Goal: Task Accomplishment & Management: Complete application form

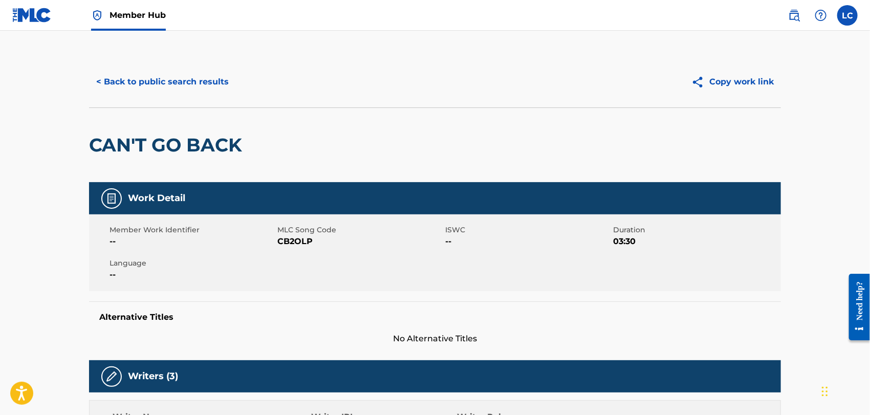
click at [56, 23] on div "Member Hub" at bounding box center [88, 15] width 153 height 30
click at [33, 19] on img at bounding box center [31, 15] width 39 height 15
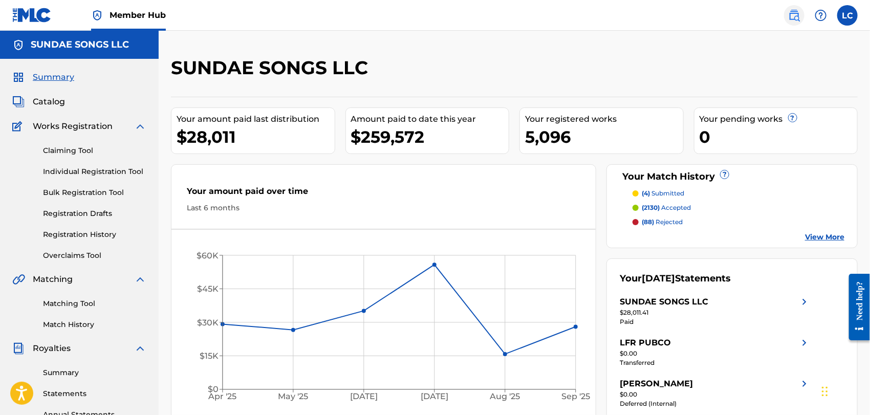
click at [796, 17] on img at bounding box center [794, 15] width 12 height 12
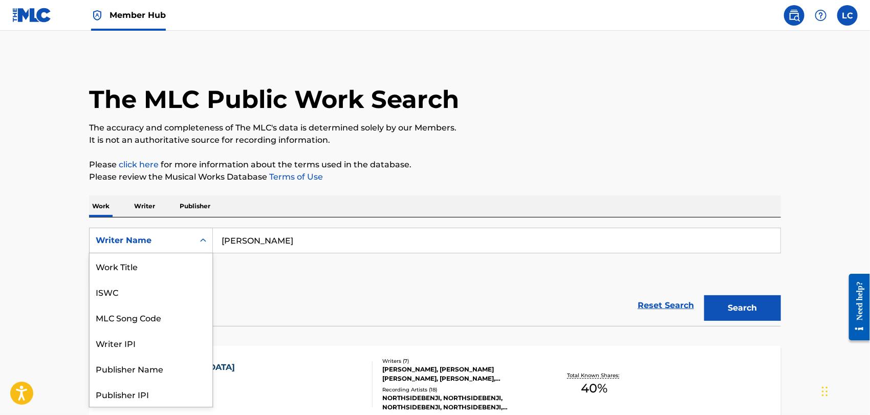
click at [175, 240] on div "Writer Name" at bounding box center [142, 240] width 92 height 12
click at [180, 266] on div "Work Title" at bounding box center [151, 266] width 123 height 26
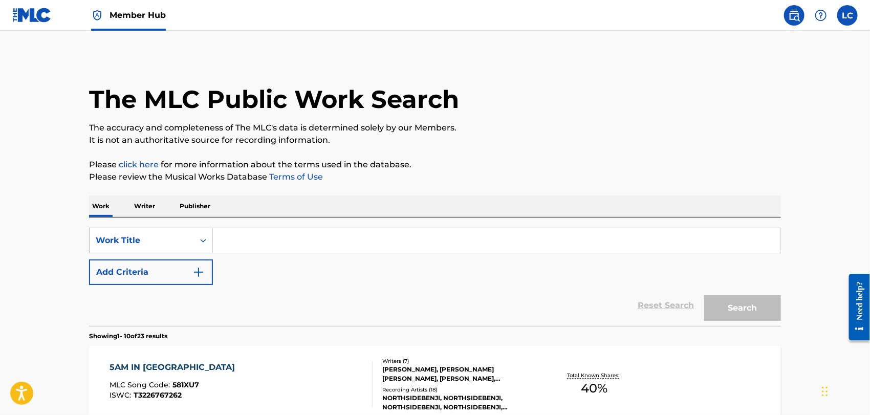
click at [286, 246] on input "Search Form" at bounding box center [496, 240] width 567 height 25
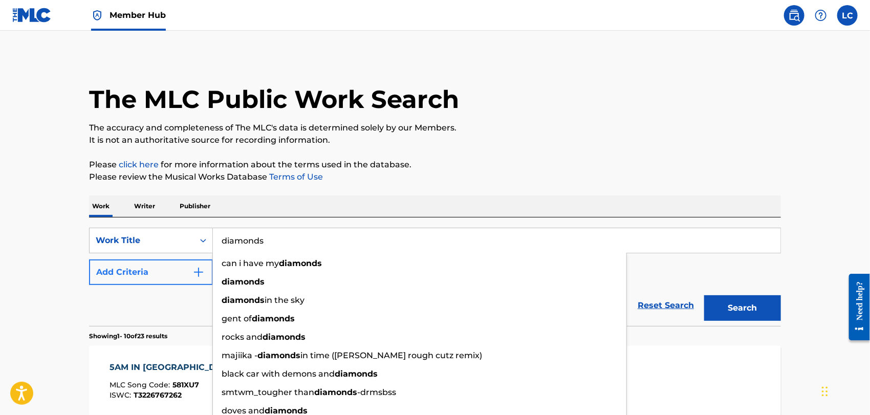
type input "diamonds"
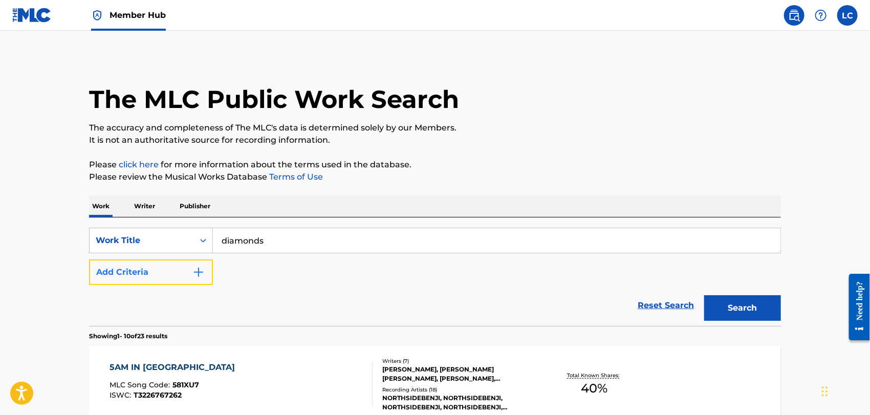
click at [130, 266] on button "Add Criteria" at bounding box center [151, 272] width 124 height 26
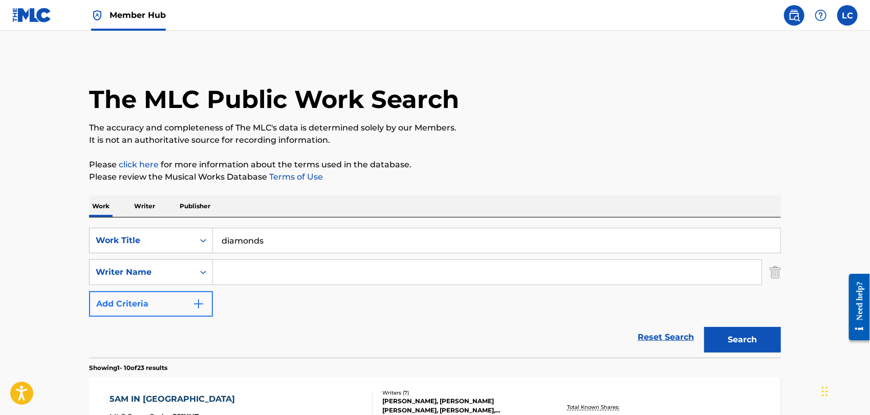
click at [131, 266] on div "Writer Name" at bounding box center [142, 272] width 92 height 12
click at [248, 275] on input "Search Form" at bounding box center [487, 272] width 548 height 25
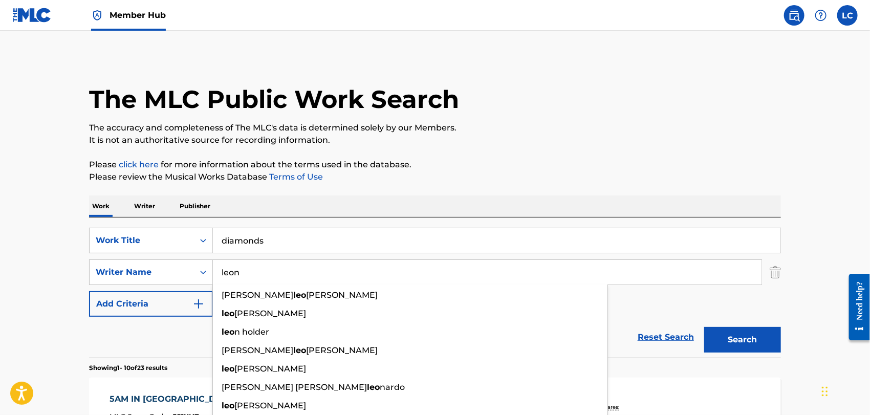
click at [704, 327] on button "Search" at bounding box center [742, 340] width 77 height 26
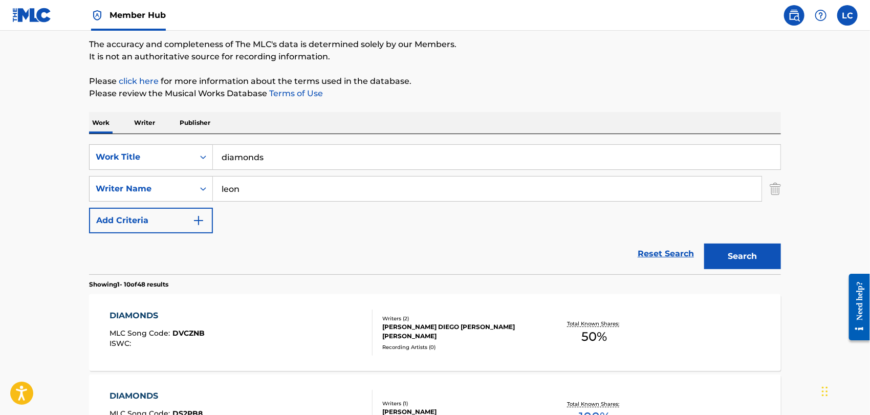
scroll to position [57, 0]
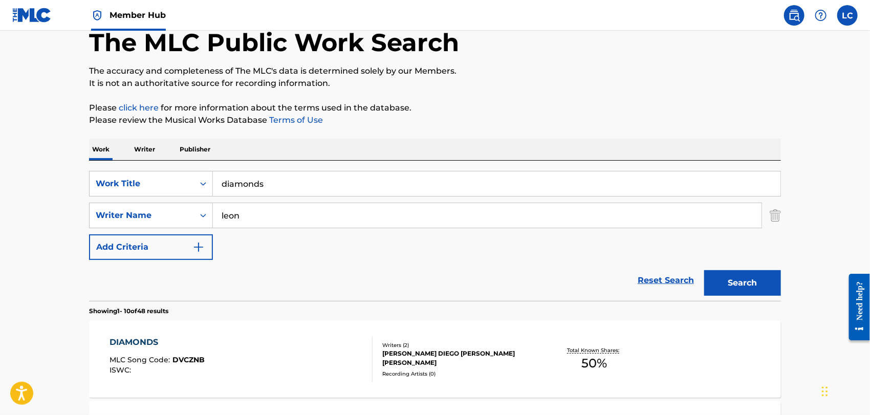
drag, startPoint x: 295, startPoint y: 217, endPoint x: 28, endPoint y: 204, distance: 267.4
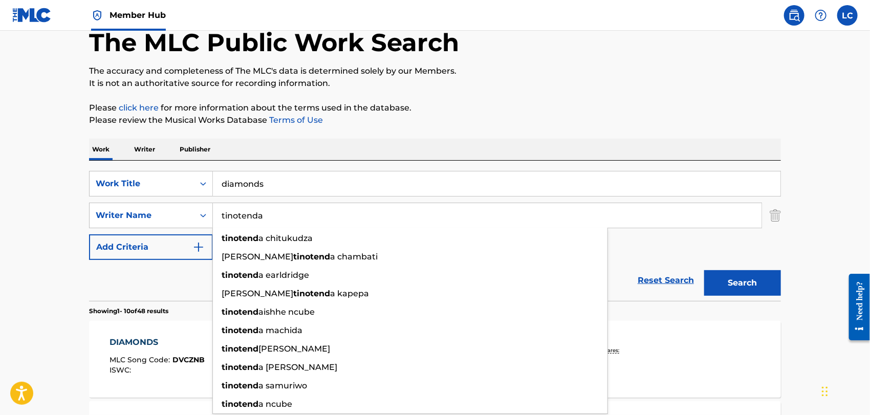
click at [704, 270] on button "Search" at bounding box center [742, 283] width 77 height 26
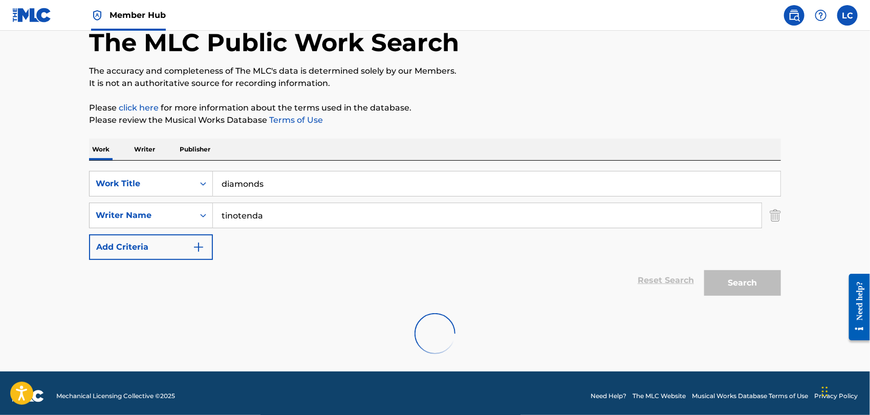
scroll to position [29, 0]
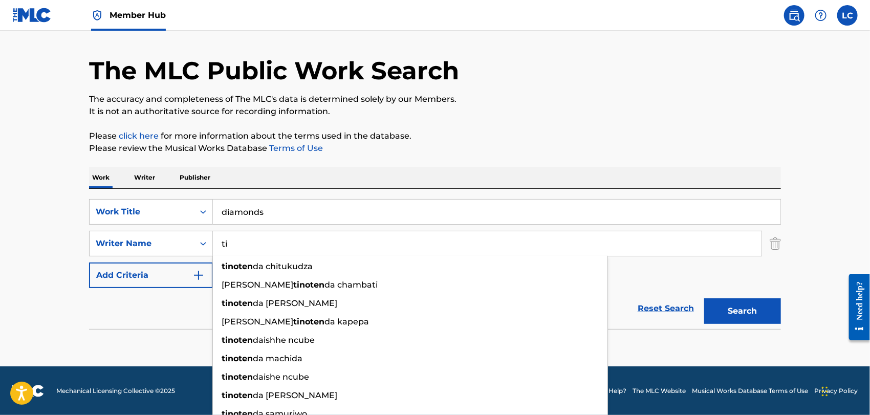
type input "t"
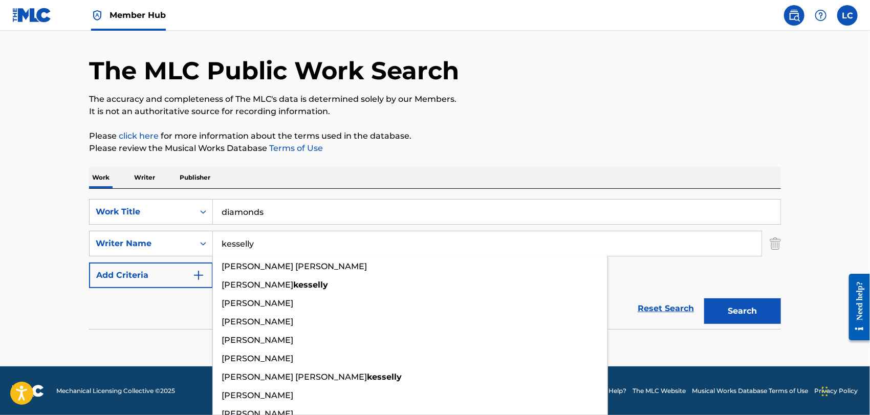
type input "kesselly"
click at [704, 298] on button "Search" at bounding box center [742, 311] width 77 height 26
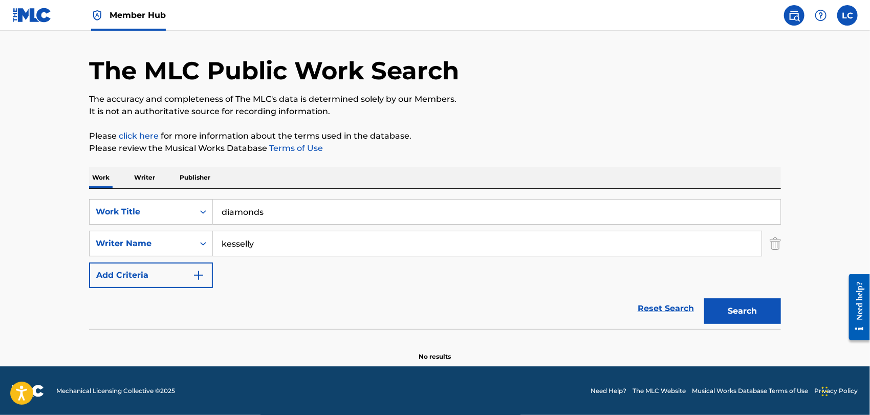
click at [45, 17] on img at bounding box center [31, 15] width 39 height 15
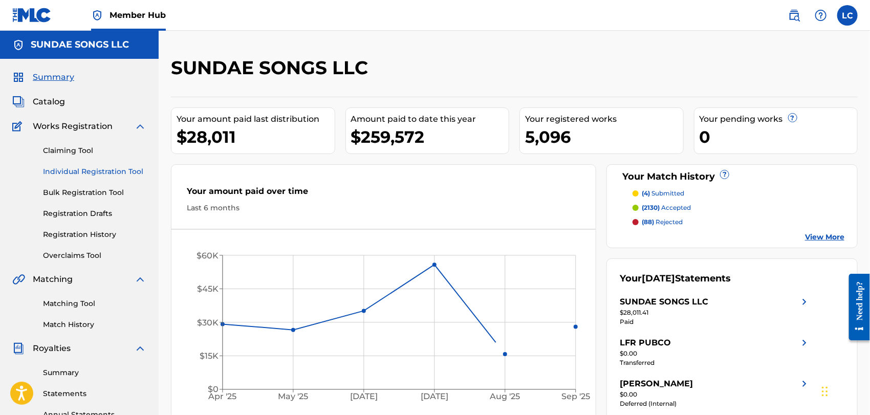
click at [86, 171] on link "Individual Registration Tool" at bounding box center [94, 171] width 103 height 11
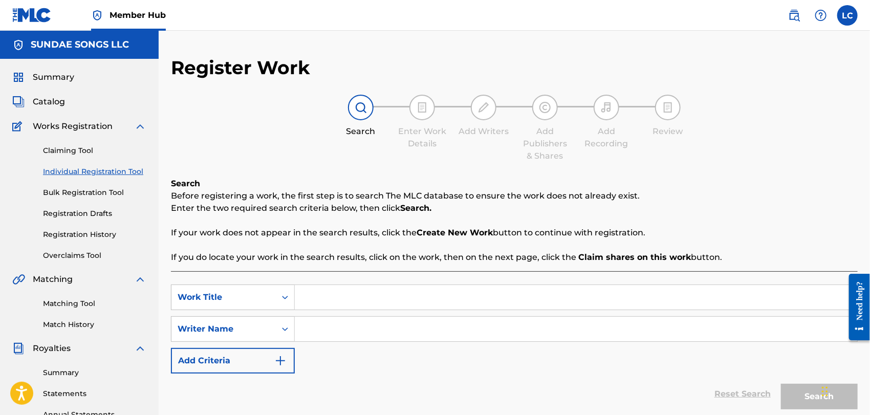
paste input "DIAMONDS"
type input "DIAMONDS"
click at [399, 379] on div "Reset Search Search" at bounding box center [514, 393] width 687 height 41
click at [358, 334] on input "Search Form" at bounding box center [576, 329] width 562 height 25
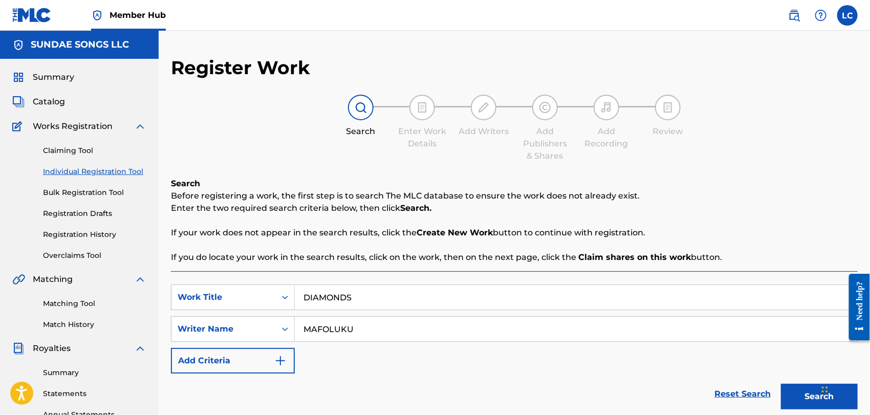
type input "MAFOLUKU"
click at [781, 384] on button "Search" at bounding box center [819, 397] width 77 height 26
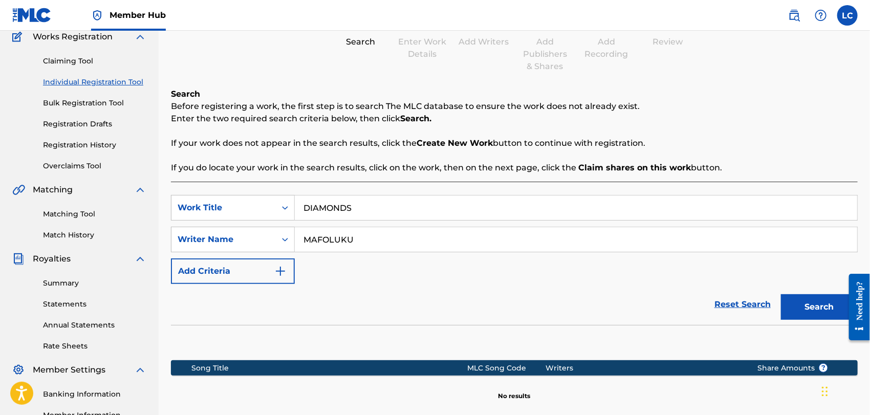
scroll to position [219, 0]
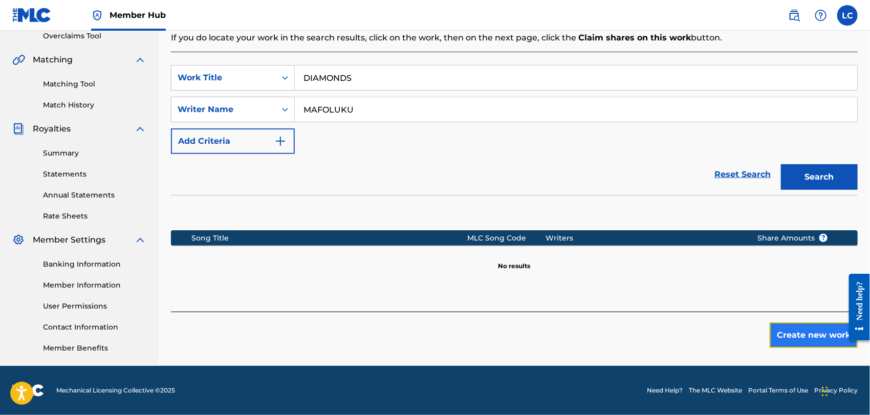
click at [823, 334] on button "Create new work" at bounding box center [813, 335] width 88 height 26
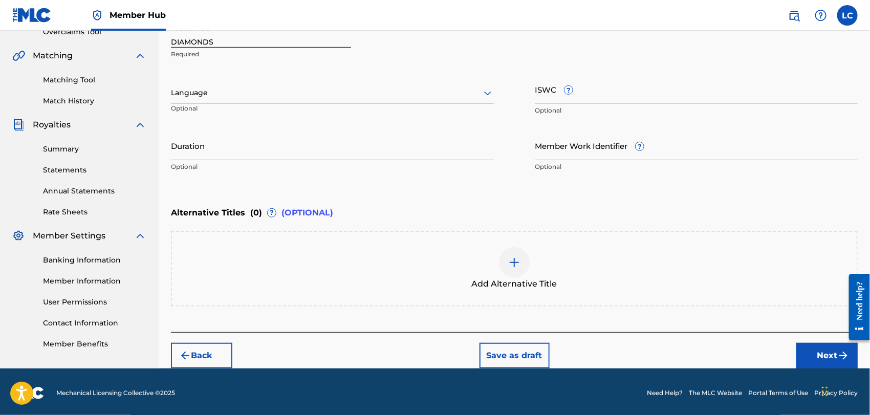
scroll to position [225, 0]
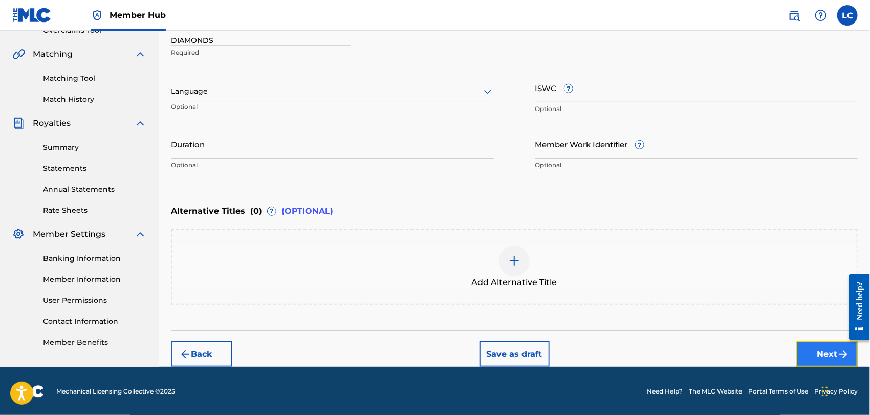
click at [813, 349] on button "Next" at bounding box center [826, 354] width 61 height 26
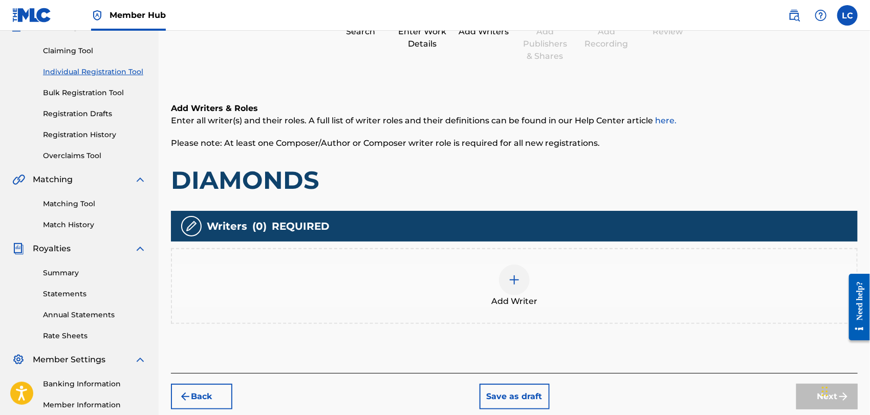
scroll to position [102, 0]
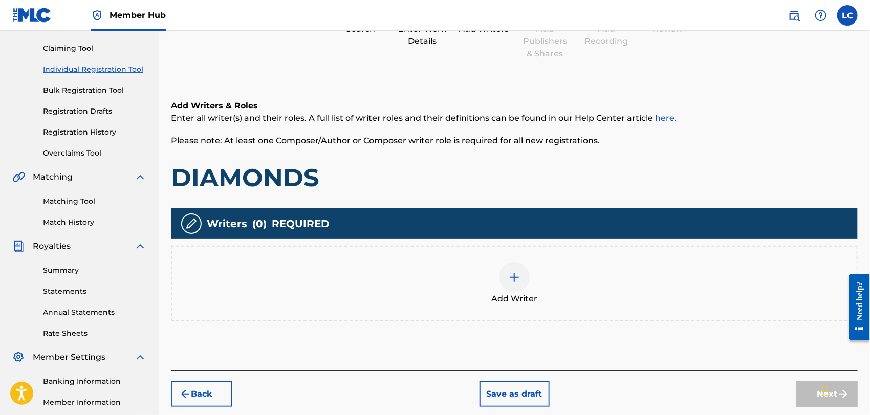
click at [512, 270] on div at bounding box center [514, 277] width 31 height 31
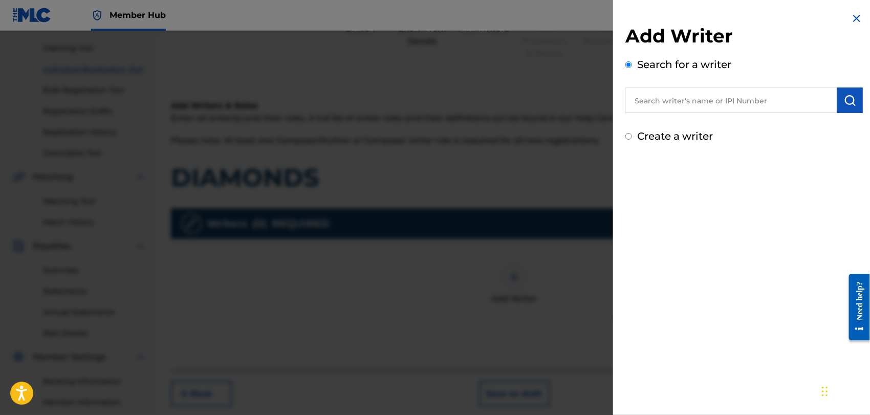
paste input "1195399406"
type input "1195399406"
click at [844, 95] on img "submit" at bounding box center [850, 100] width 12 height 12
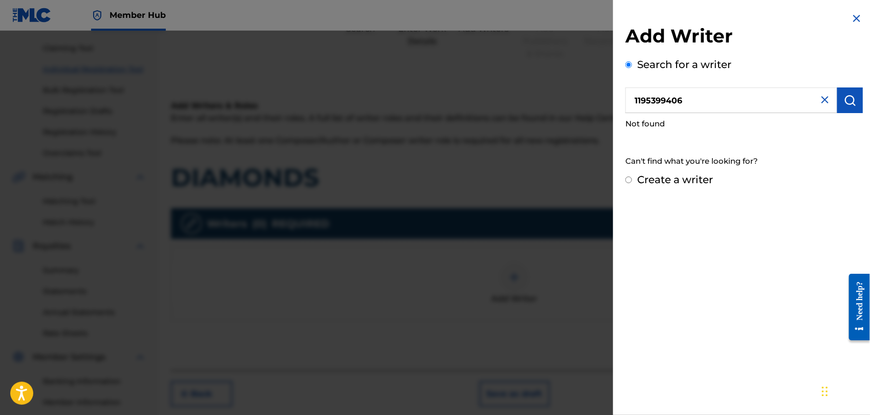
click at [635, 99] on input "1195399406" at bounding box center [731, 100] width 212 height 26
click at [630, 179] on input "Create a writer" at bounding box center [628, 179] width 7 height 7
radio input "false"
radio input "true"
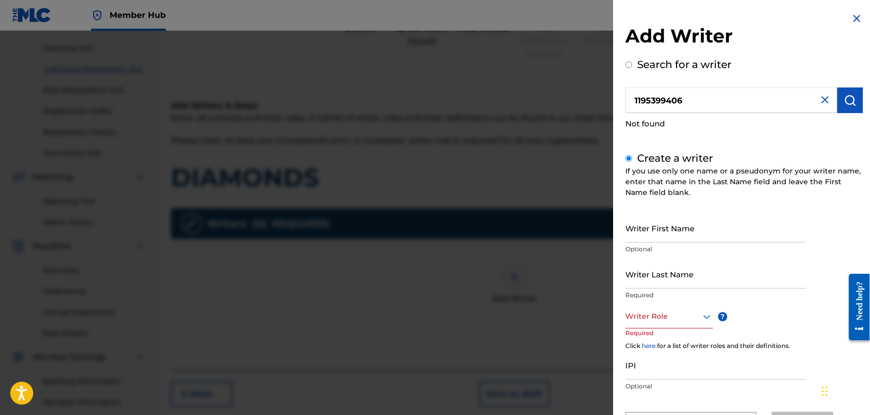
click at [823, 100] on img at bounding box center [825, 100] width 12 height 12
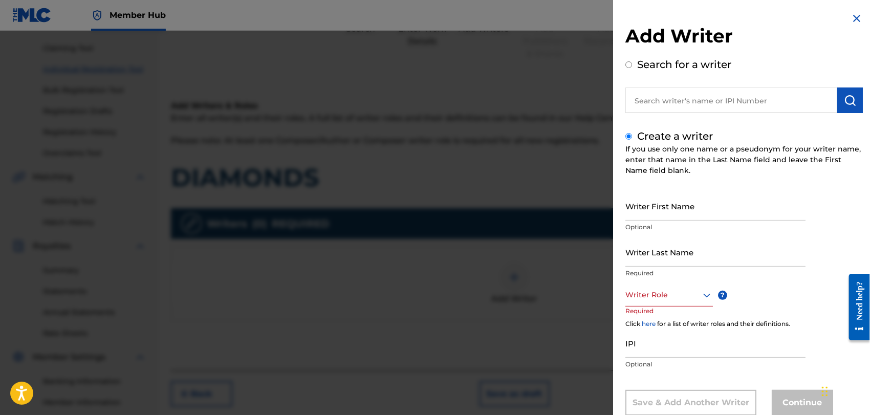
drag, startPoint x: 792, startPoint y: 106, endPoint x: 785, endPoint y: 104, distance: 7.8
click at [792, 106] on input "text" at bounding box center [731, 100] width 212 height 26
radio input "true"
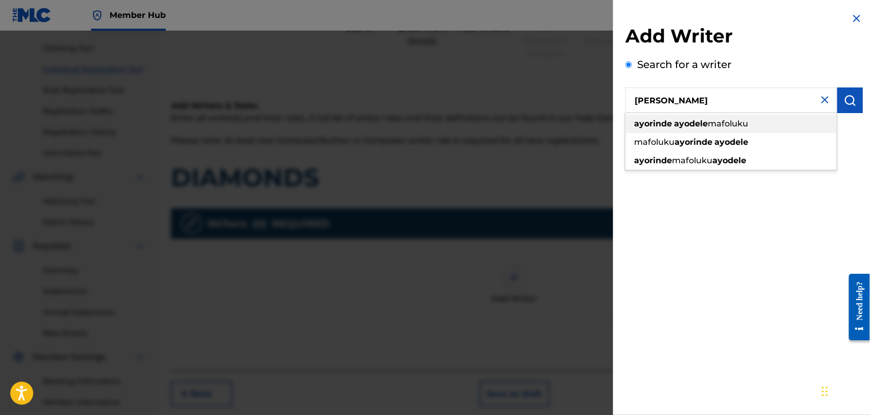
click at [757, 123] on div "[PERSON_NAME]" at bounding box center [730, 124] width 211 height 18
type input "[PERSON_NAME]"
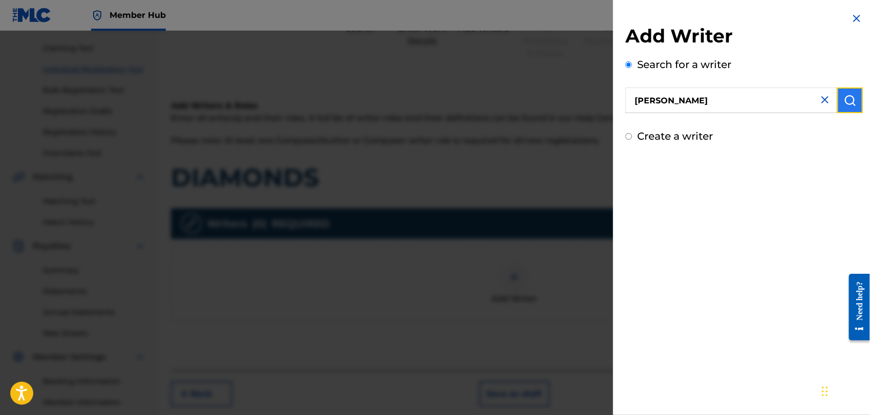
click at [850, 104] on img "submit" at bounding box center [850, 100] width 12 height 12
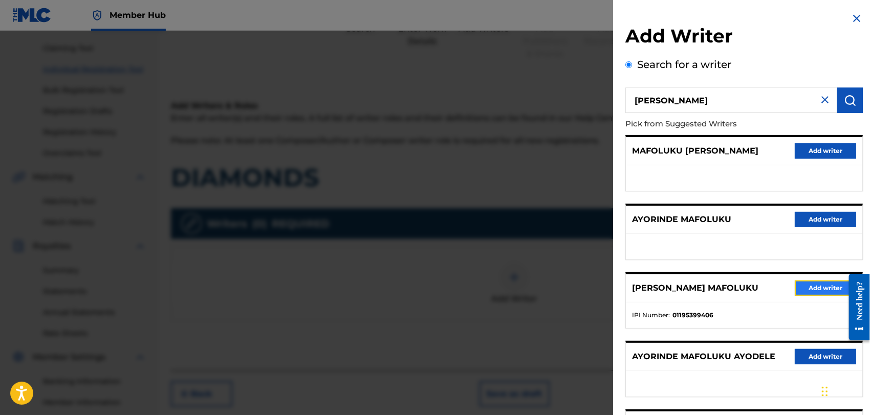
click at [816, 284] on button "Add writer" at bounding box center [824, 287] width 61 height 15
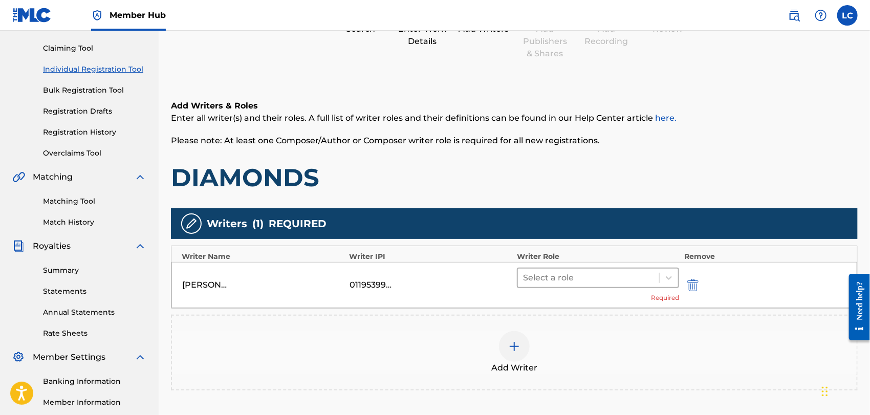
click at [625, 284] on div "Select a role" at bounding box center [588, 278] width 141 height 18
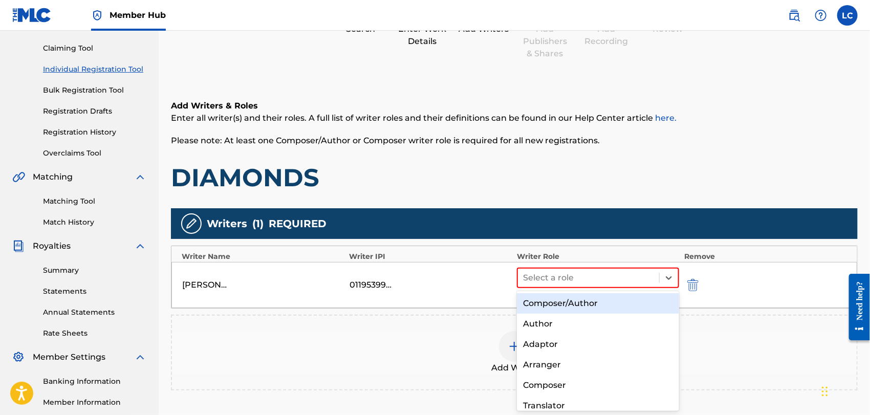
click at [623, 308] on div "Composer/Author" at bounding box center [598, 303] width 162 height 20
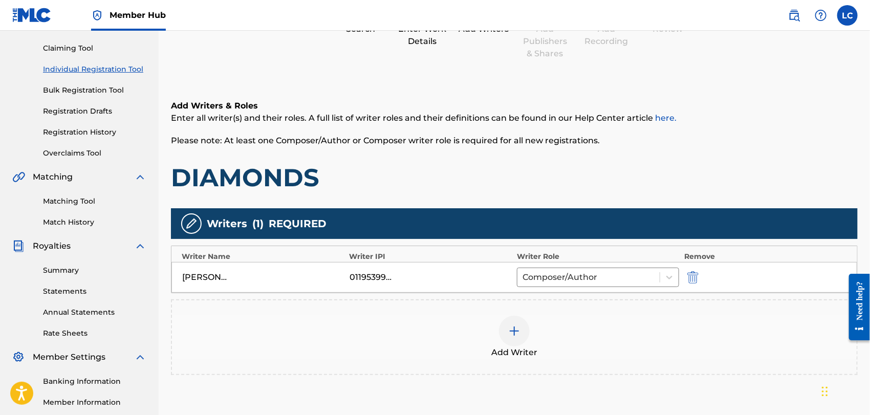
click at [603, 326] on div "Add Writer" at bounding box center [514, 337] width 684 height 43
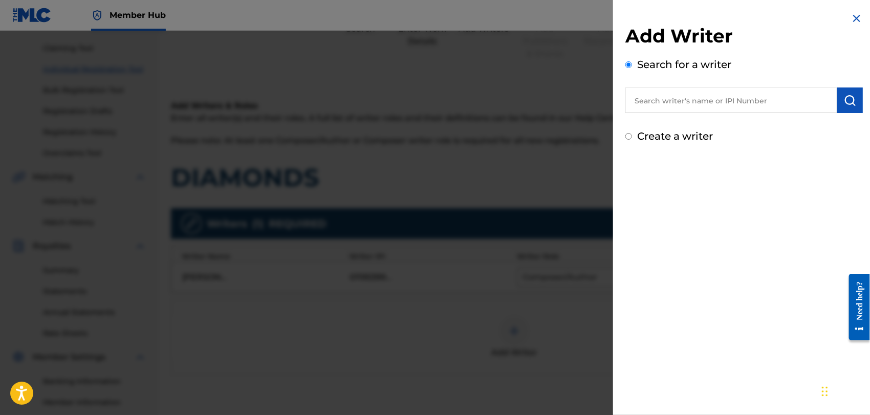
click at [737, 93] on input "text" at bounding box center [731, 100] width 212 height 26
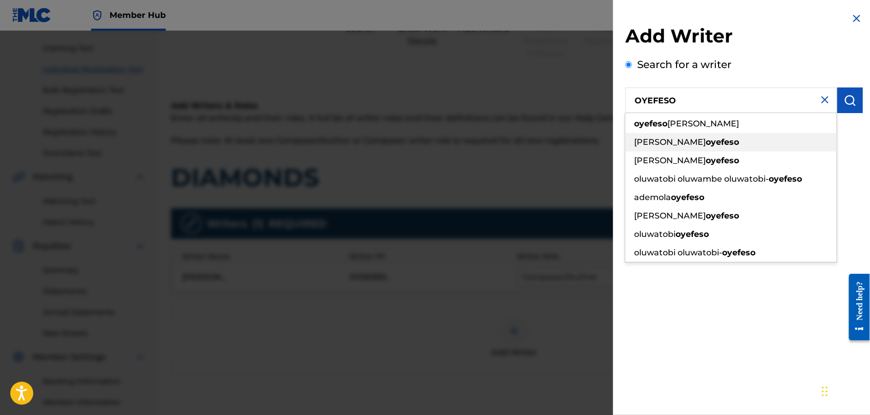
click at [739, 137] on strong "oyefeso" at bounding box center [721, 142] width 33 height 10
type input "[PERSON_NAME]"
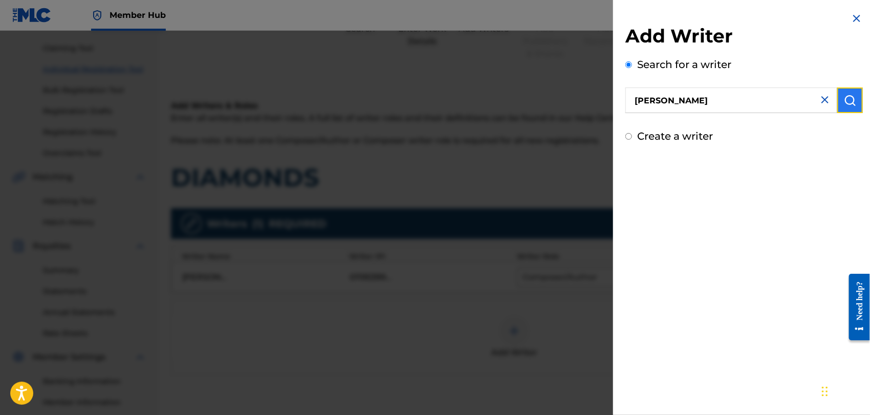
click at [850, 103] on img "submit" at bounding box center [850, 100] width 12 height 12
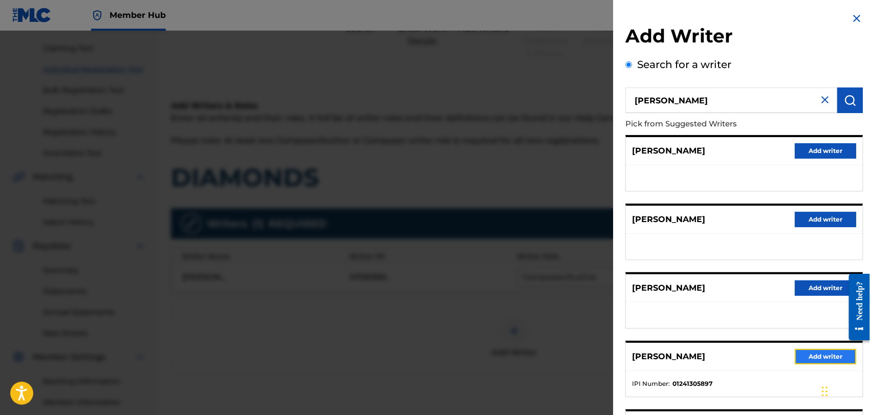
click at [815, 361] on button "Add writer" at bounding box center [824, 356] width 61 height 15
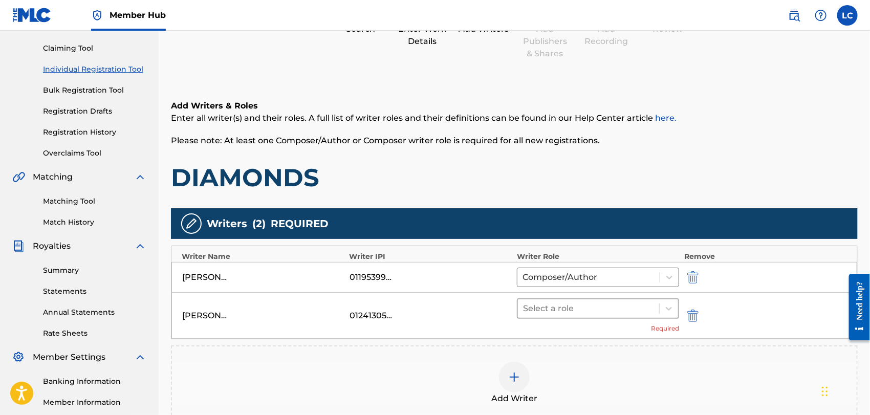
click at [605, 313] on div at bounding box center [588, 308] width 131 height 14
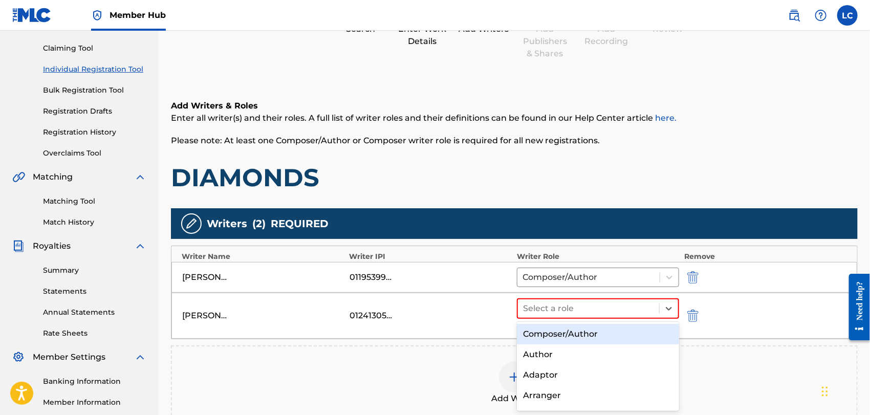
click at [606, 333] on div "Composer/Author" at bounding box center [598, 334] width 162 height 20
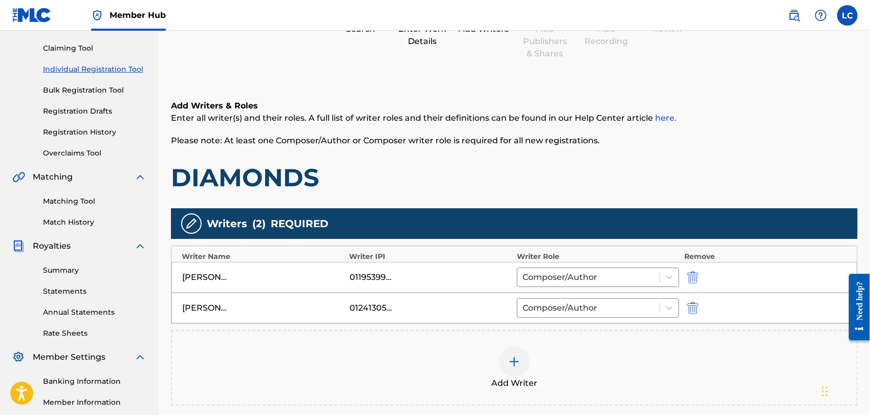
click at [585, 351] on div "Add Writer" at bounding box center [514, 367] width 684 height 43
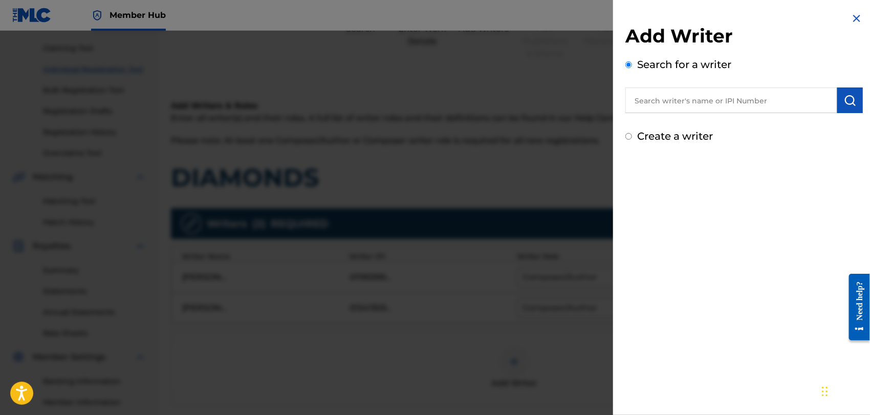
click at [723, 103] on input "text" at bounding box center [731, 100] width 212 height 26
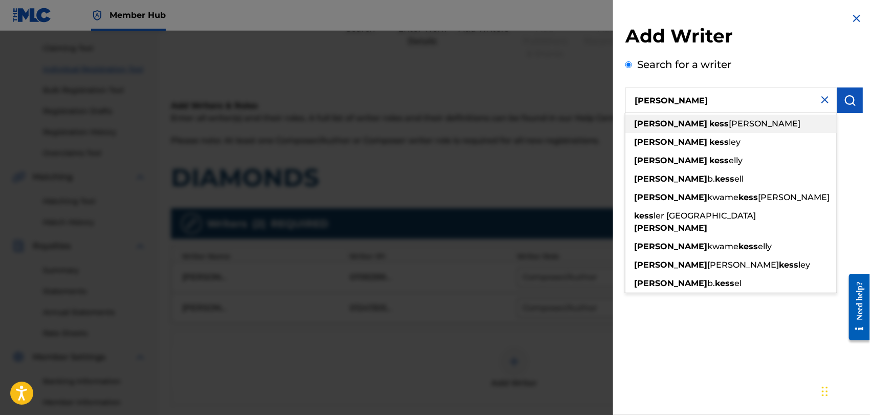
click at [724, 125] on div "[PERSON_NAME]" at bounding box center [730, 124] width 211 height 18
type input "[PERSON_NAME]"
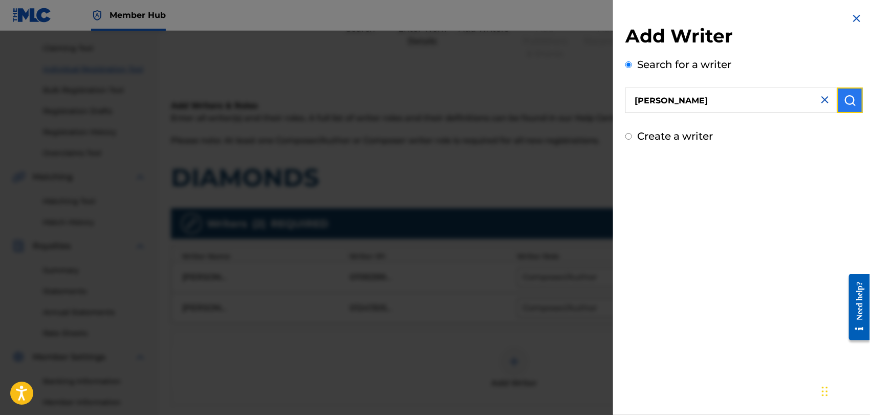
click at [851, 104] on img "submit" at bounding box center [850, 100] width 12 height 12
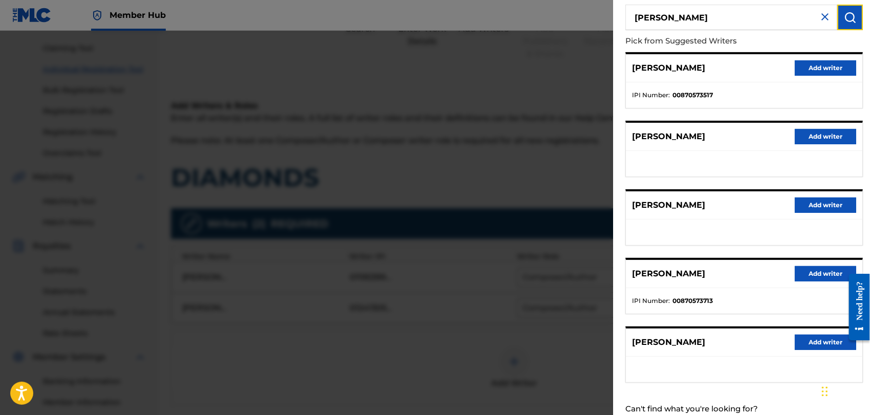
scroll to position [114, 0]
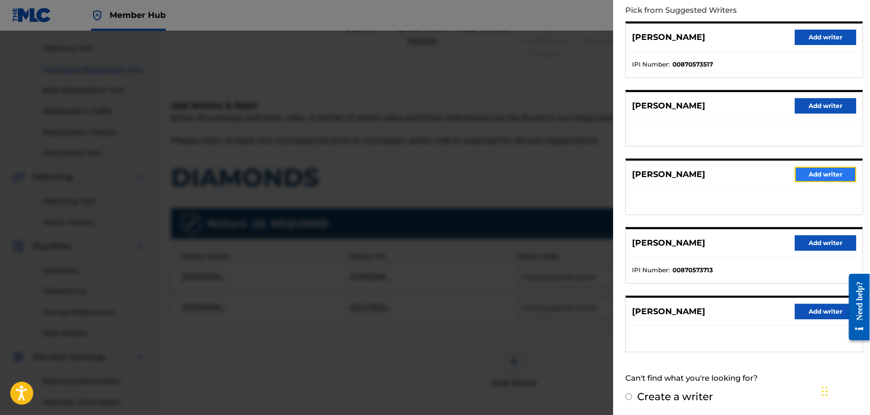
click at [810, 173] on button "Add writer" at bounding box center [824, 174] width 61 height 15
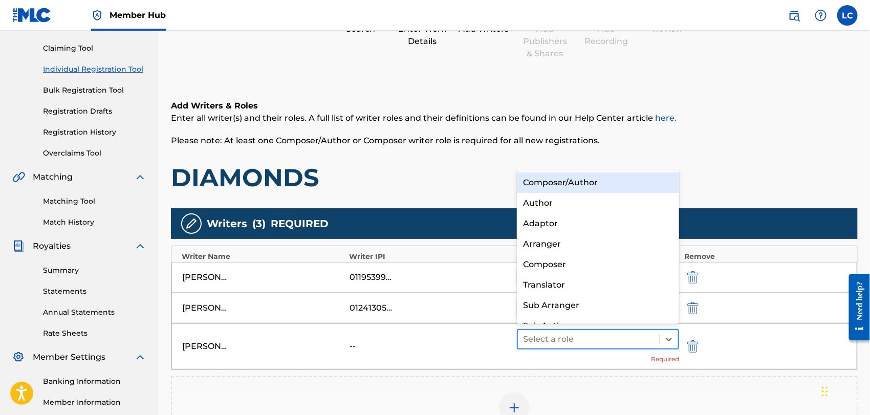
click at [591, 337] on div at bounding box center [588, 339] width 131 height 14
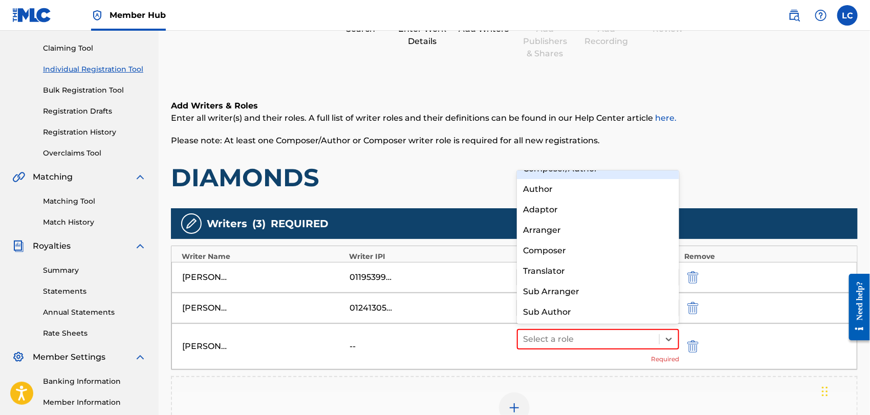
scroll to position [0, 0]
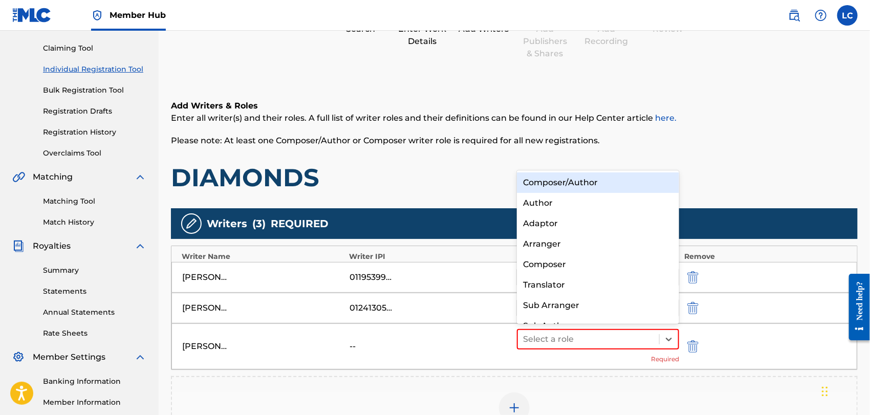
click at [603, 181] on div "Composer/Author" at bounding box center [598, 182] width 162 height 20
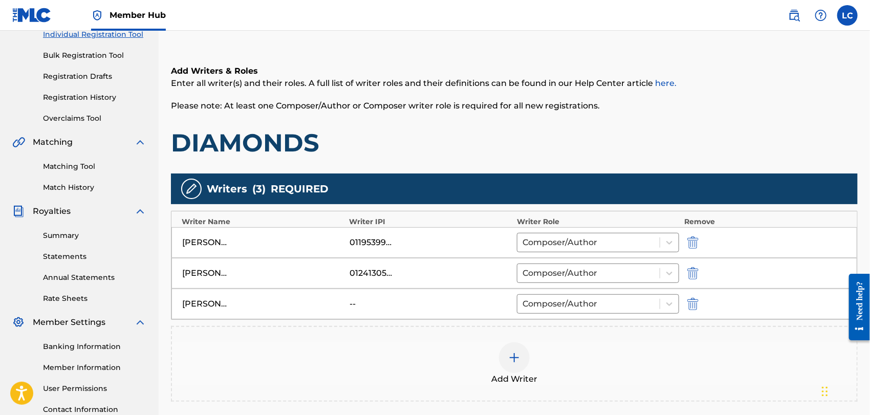
scroll to position [258, 0]
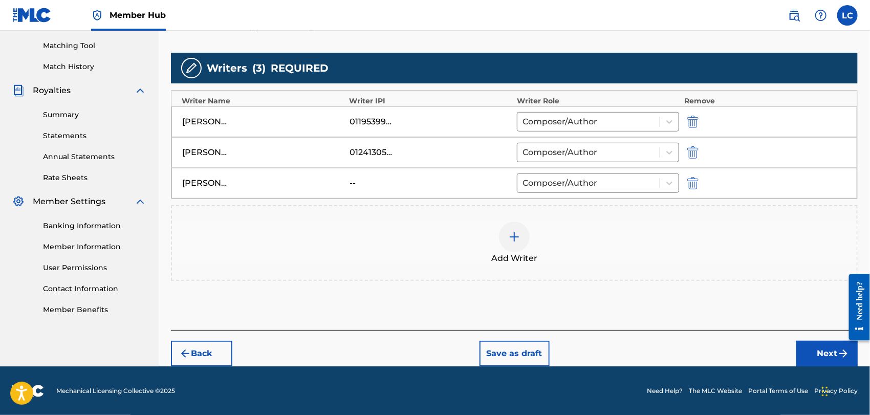
click at [586, 226] on div "Add Writer" at bounding box center [514, 243] width 684 height 43
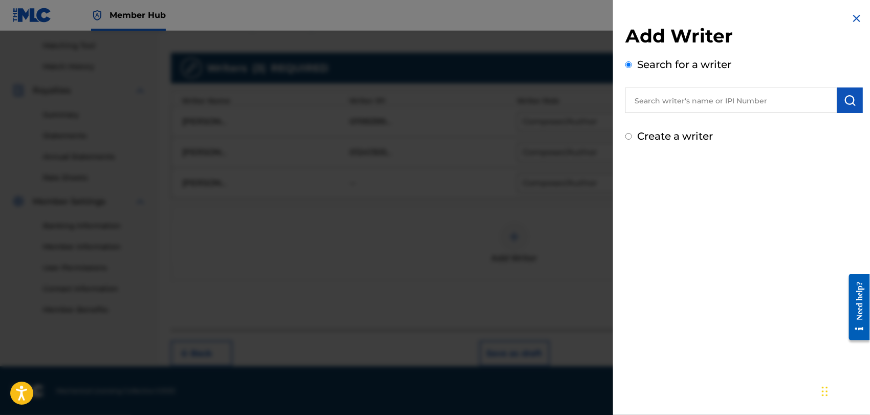
paste input "[PERSON_NAME]"
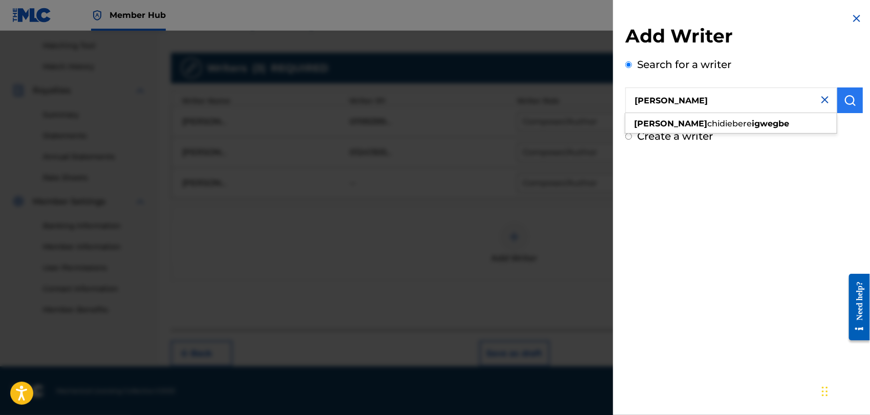
type input "[PERSON_NAME]"
click at [844, 105] on img "submit" at bounding box center [850, 100] width 12 height 12
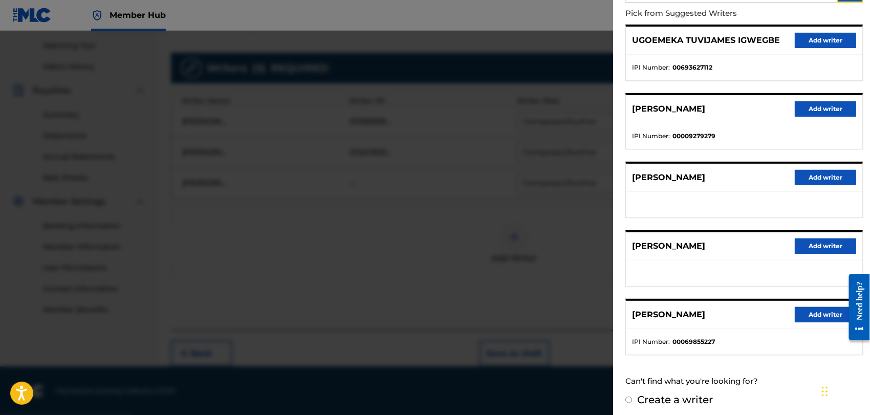
scroll to position [114, 0]
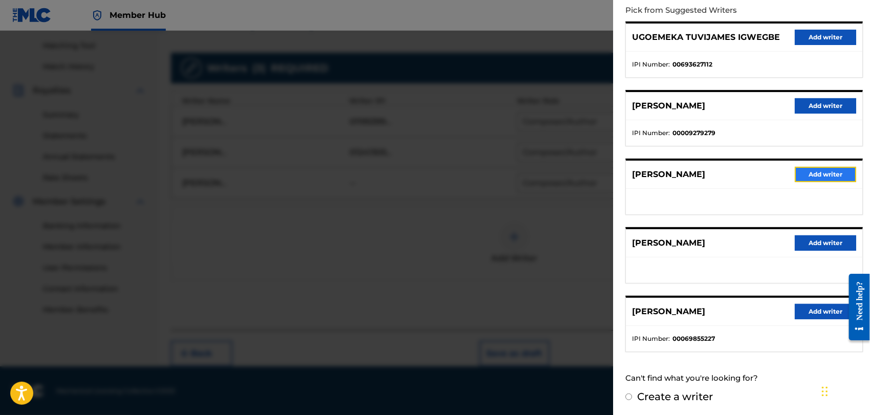
click at [812, 178] on button "Add writer" at bounding box center [824, 174] width 61 height 15
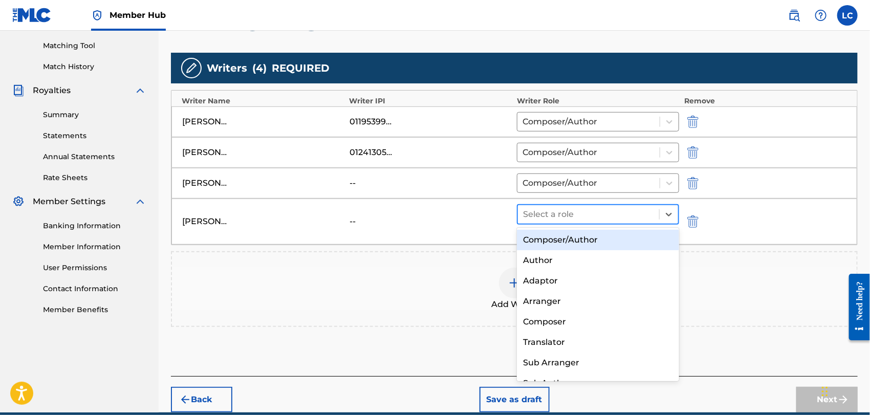
click at [620, 215] on div at bounding box center [588, 214] width 131 height 14
click at [620, 236] on div "Composer/Author" at bounding box center [598, 240] width 162 height 20
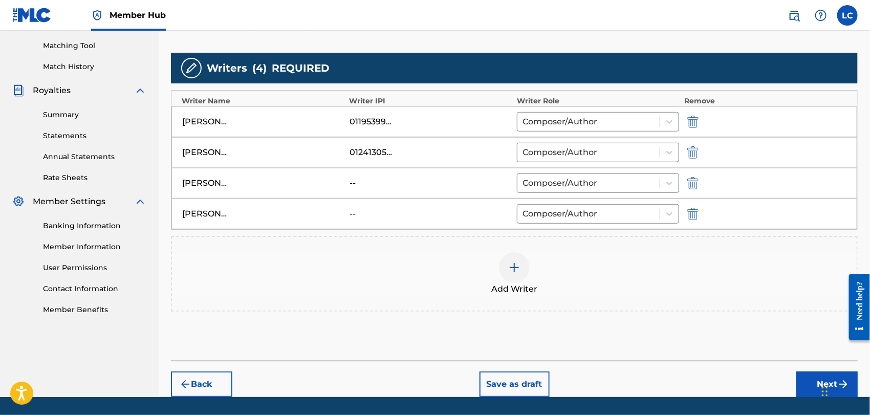
click at [603, 254] on div "Add Writer" at bounding box center [514, 273] width 684 height 43
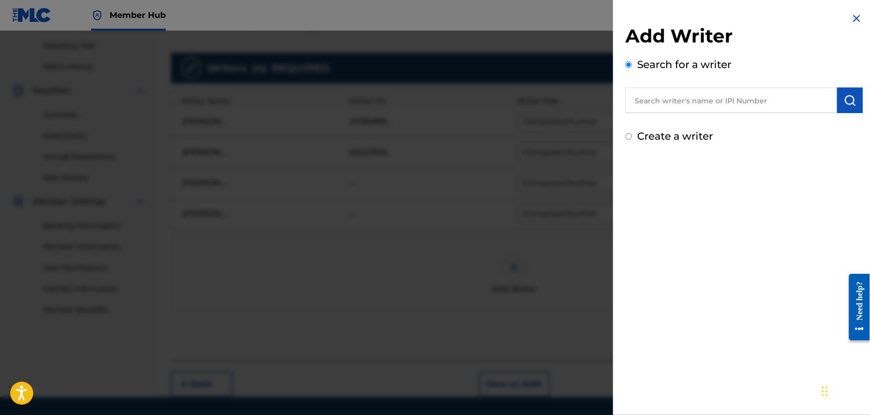
click at [689, 86] on div "Search for a writer" at bounding box center [743, 85] width 237 height 56
click at [688, 107] on input "text" at bounding box center [731, 100] width 212 height 26
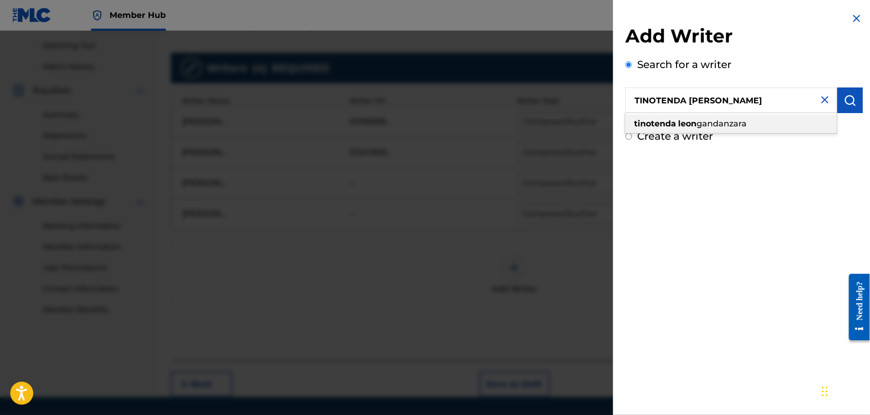
drag, startPoint x: 734, startPoint y: 120, endPoint x: 741, endPoint y: 116, distance: 8.5
click at [736, 120] on span "gandanzara" at bounding box center [721, 124] width 50 height 10
type input "tinotenda [PERSON_NAME]"
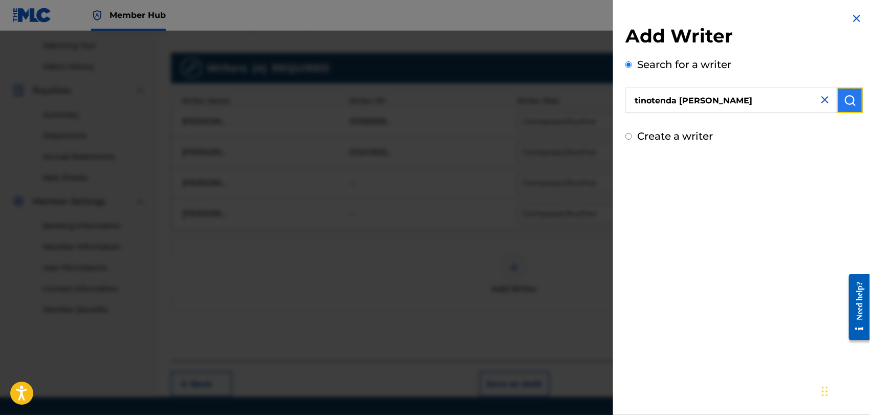
click at [856, 96] on button "submit" at bounding box center [850, 100] width 26 height 26
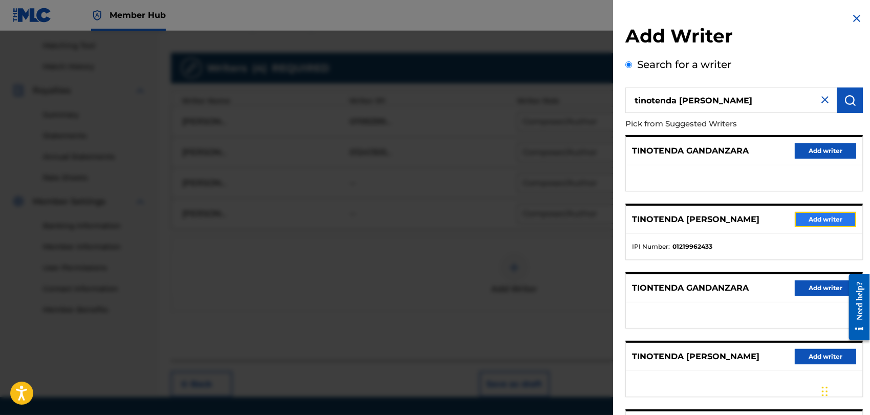
click at [835, 220] on button "Add writer" at bounding box center [824, 219] width 61 height 15
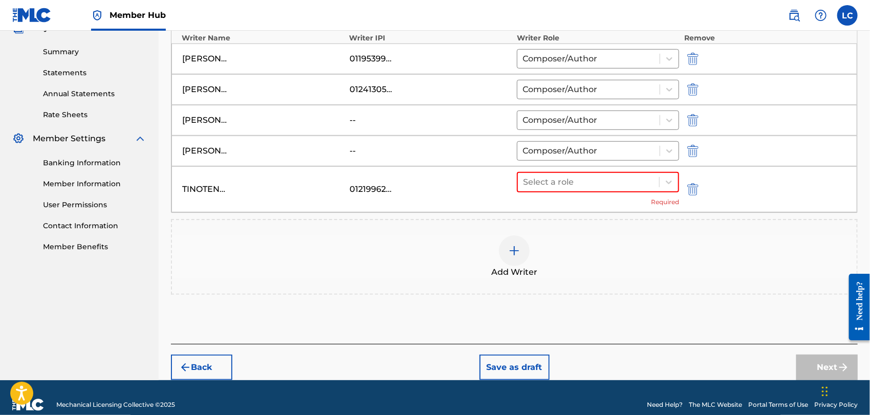
scroll to position [334, 0]
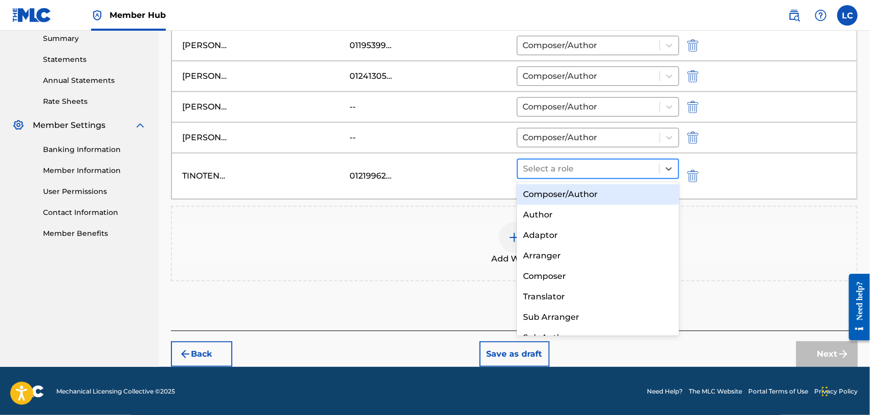
click at [602, 163] on div at bounding box center [588, 169] width 131 height 14
click at [583, 190] on div "Composer/Author" at bounding box center [598, 194] width 162 height 20
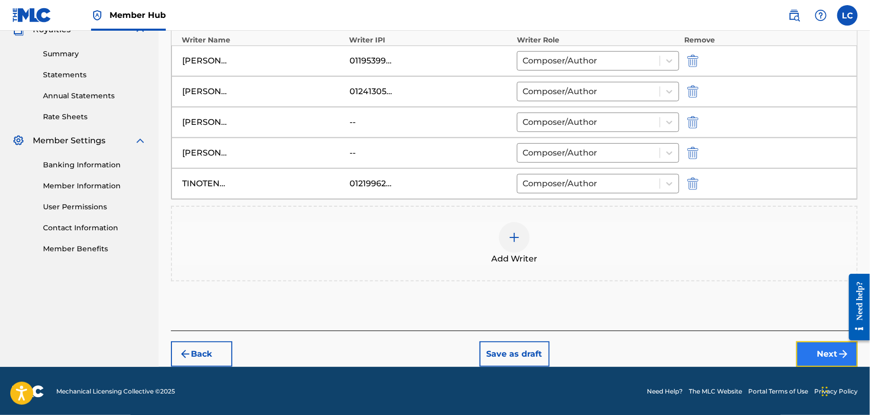
click at [807, 349] on button "Next" at bounding box center [826, 354] width 61 height 26
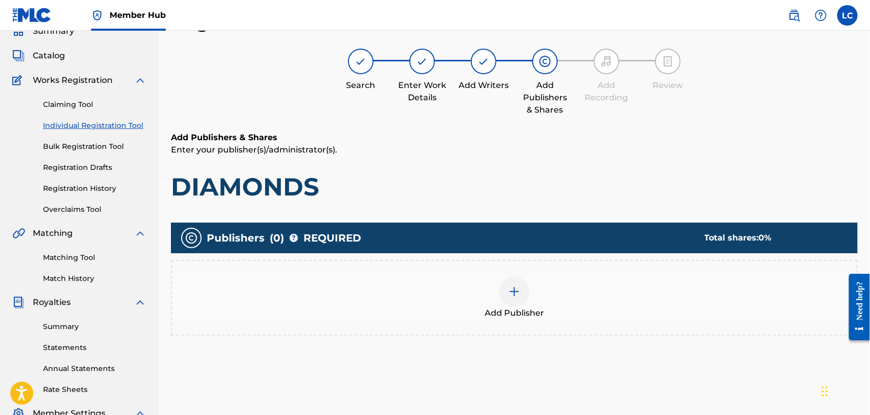
scroll to position [46, 0]
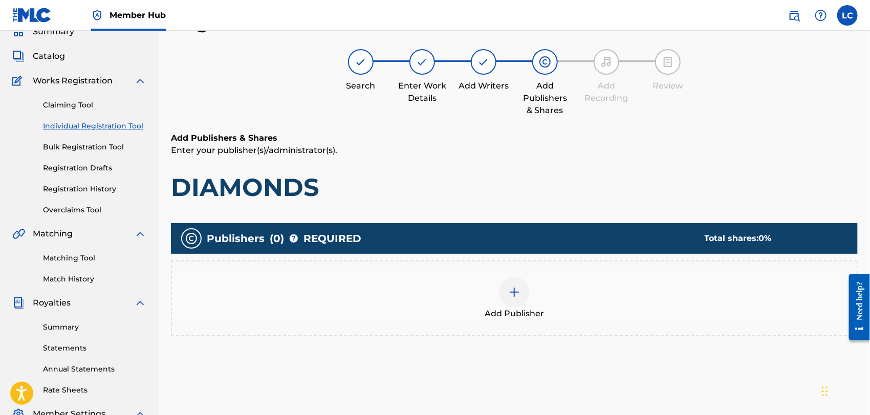
click at [415, 293] on div "Add Publisher" at bounding box center [514, 298] width 684 height 43
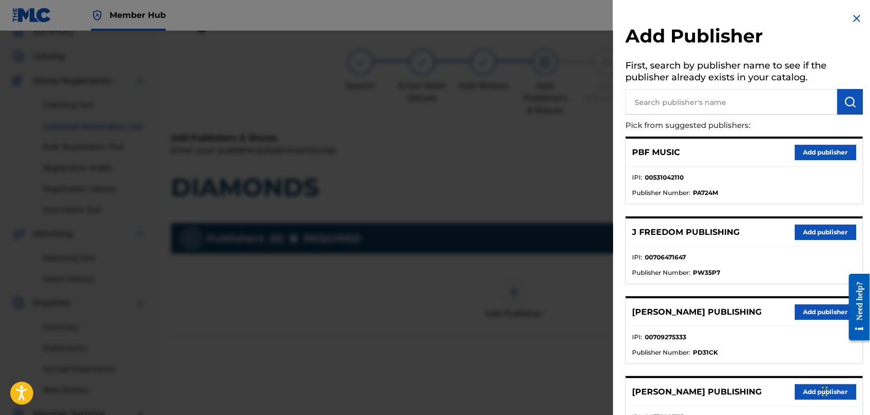
click at [708, 91] on input "text" at bounding box center [731, 102] width 212 height 26
type input "SUNDAE SONGS BANA"
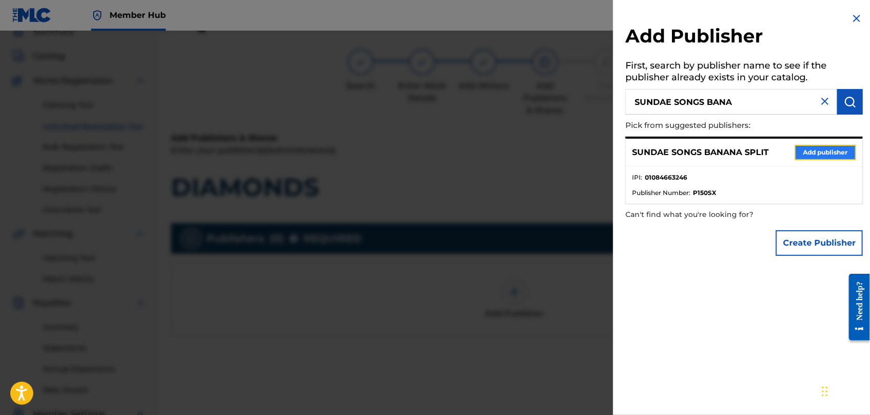
click at [809, 147] on button "Add publisher" at bounding box center [824, 152] width 61 height 15
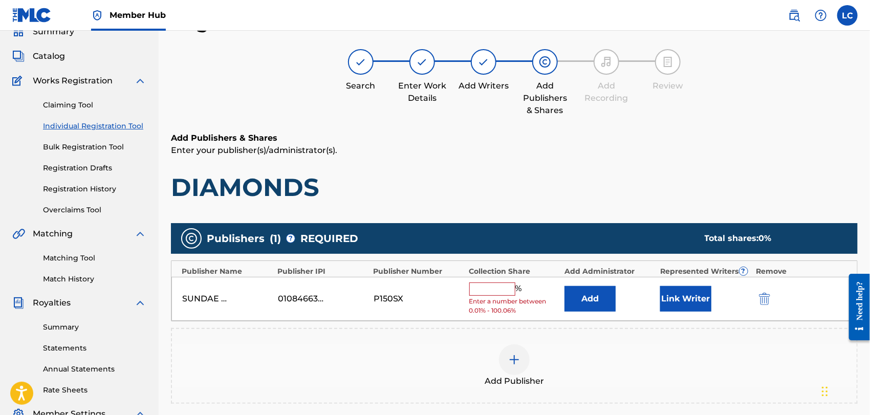
click at [507, 290] on input "text" at bounding box center [492, 288] width 46 height 13
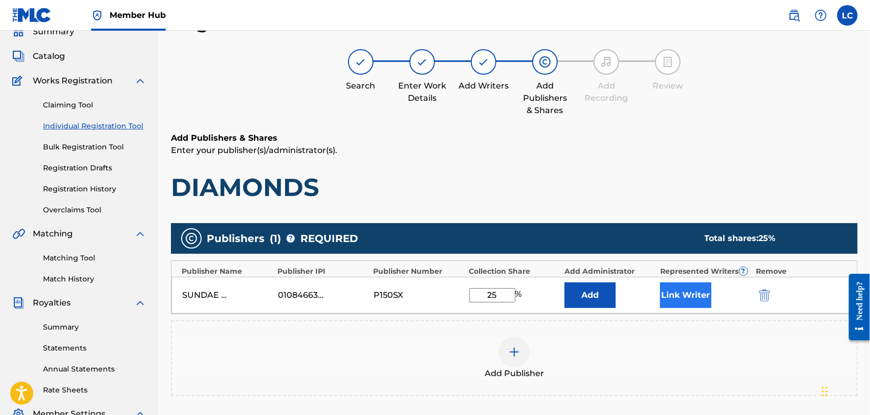
type input "25"
click at [694, 292] on button "Link Writer" at bounding box center [685, 295] width 51 height 26
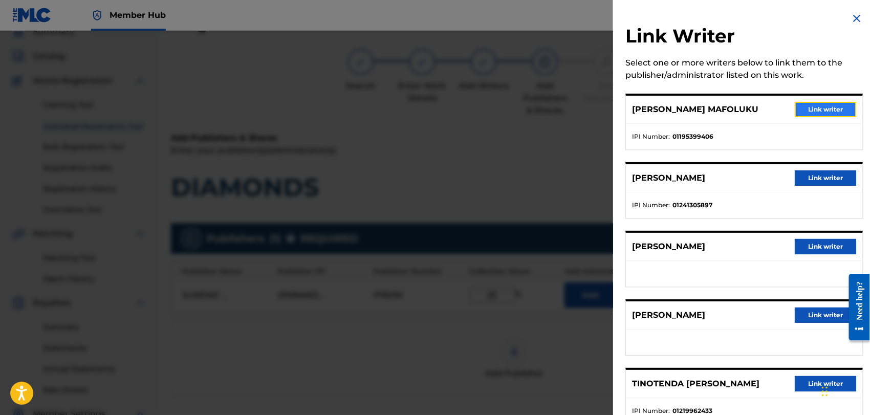
click at [802, 107] on button "Link writer" at bounding box center [824, 109] width 61 height 15
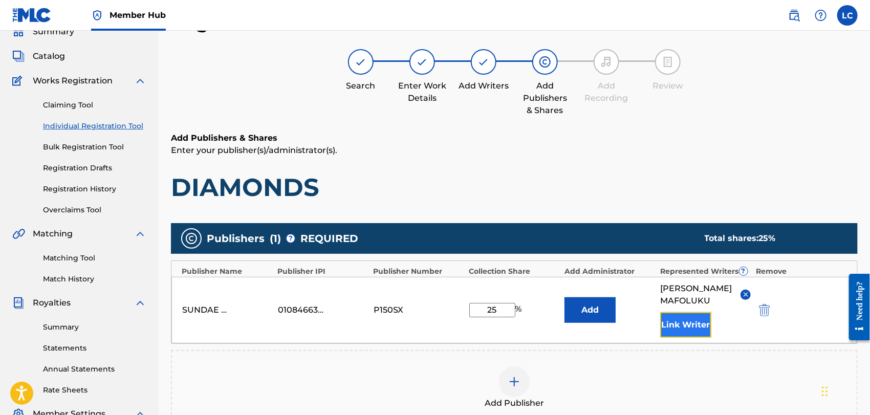
click at [696, 333] on button "Link Writer" at bounding box center [685, 325] width 51 height 26
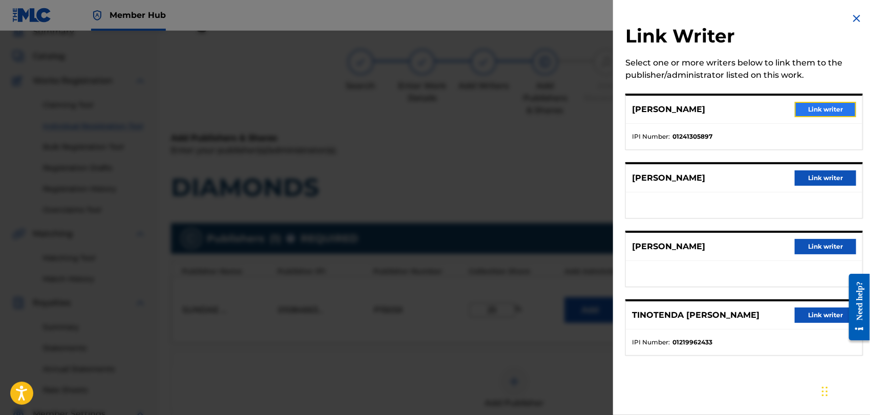
click at [811, 114] on button "Link writer" at bounding box center [824, 109] width 61 height 15
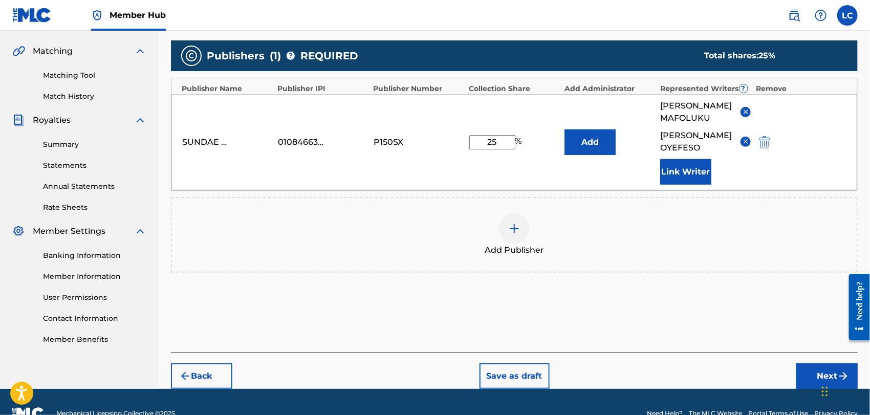
scroll to position [273, 0]
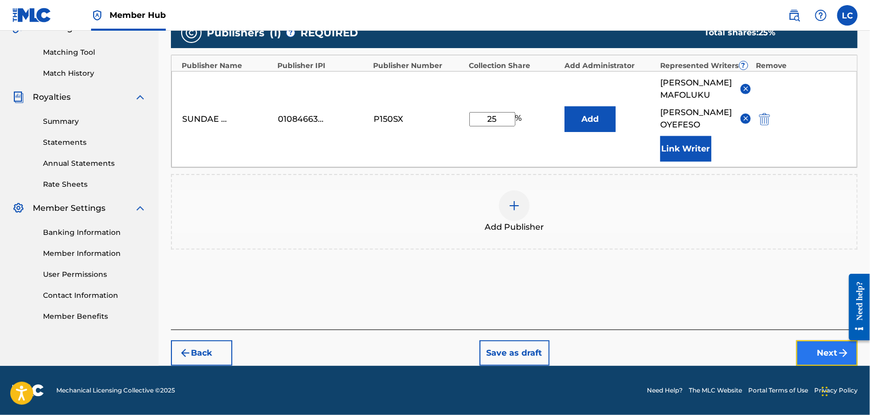
click at [814, 354] on button "Next" at bounding box center [826, 353] width 61 height 26
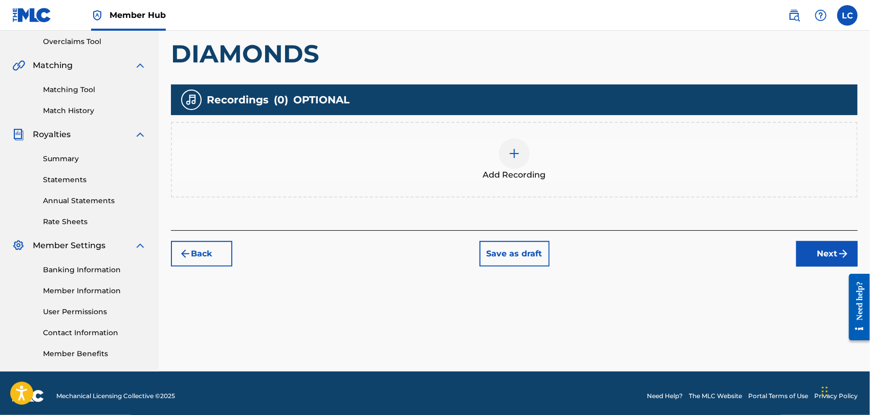
scroll to position [219, 0]
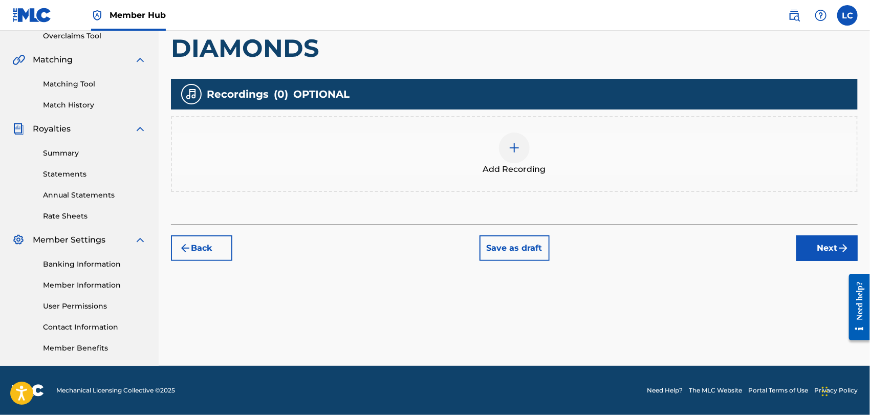
click at [483, 159] on div "Add Recording" at bounding box center [514, 154] width 684 height 43
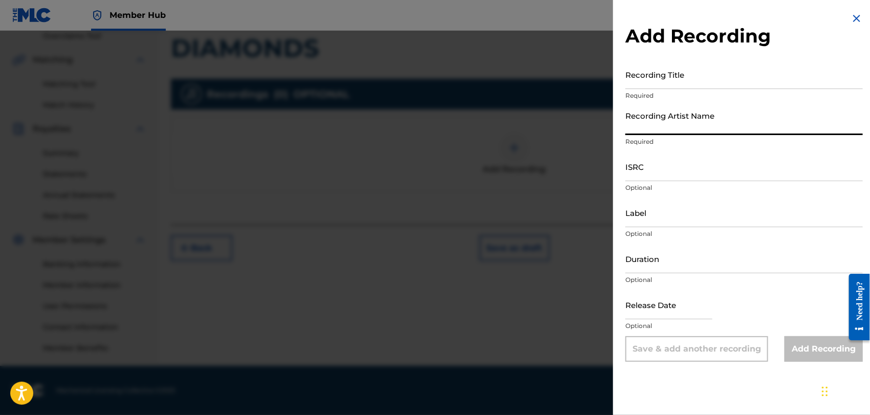
paste input "LEOSTAYTRILL, [PERSON_NAME]"
type input "LEOSTAYTRILL, [PERSON_NAME]"
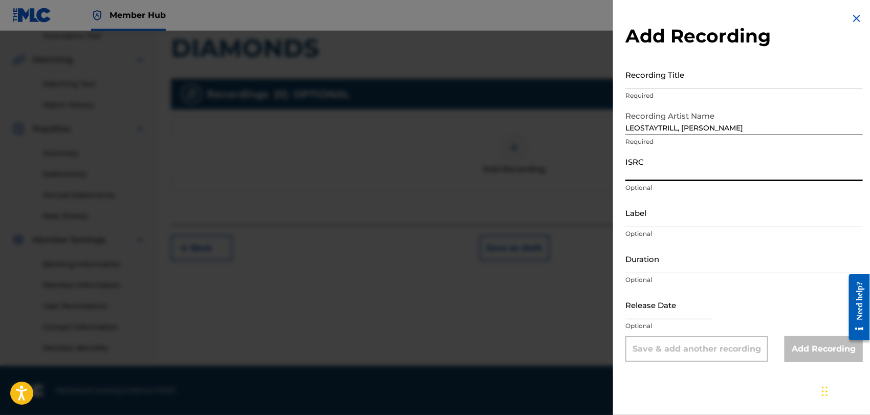
paste input "GBUM72505519"
type input "GBUM72505519"
click at [666, 67] on input "Recording Title" at bounding box center [743, 74] width 237 height 29
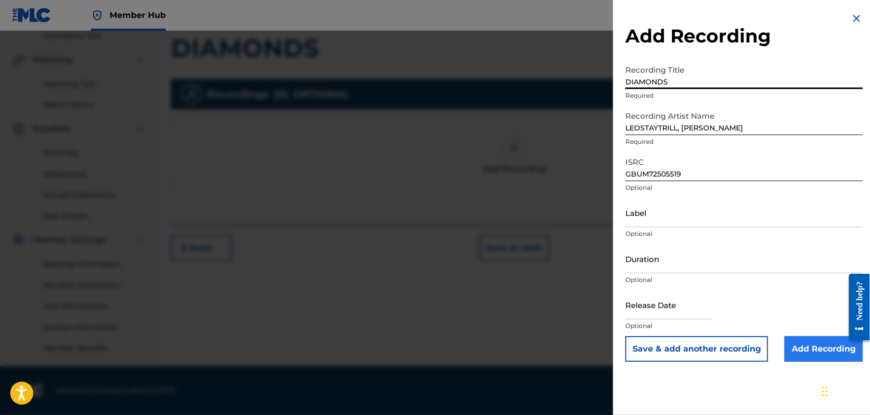
type input "DIAMONDS"
click at [807, 345] on input "Add Recording" at bounding box center [823, 349] width 78 height 26
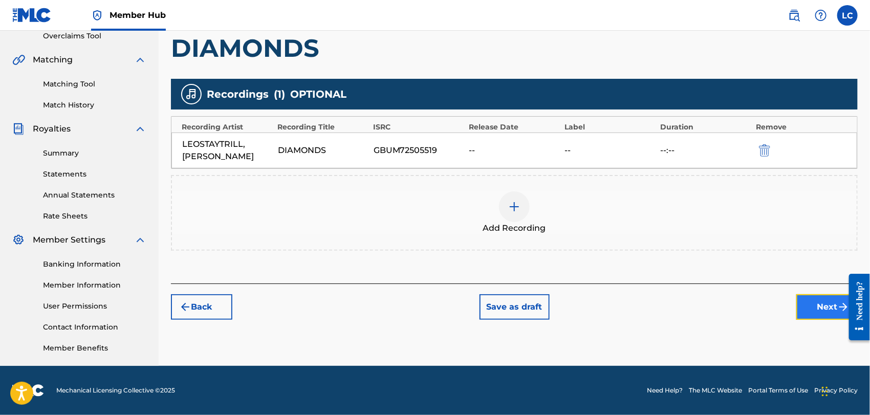
click at [803, 299] on button "Next" at bounding box center [826, 307] width 61 height 26
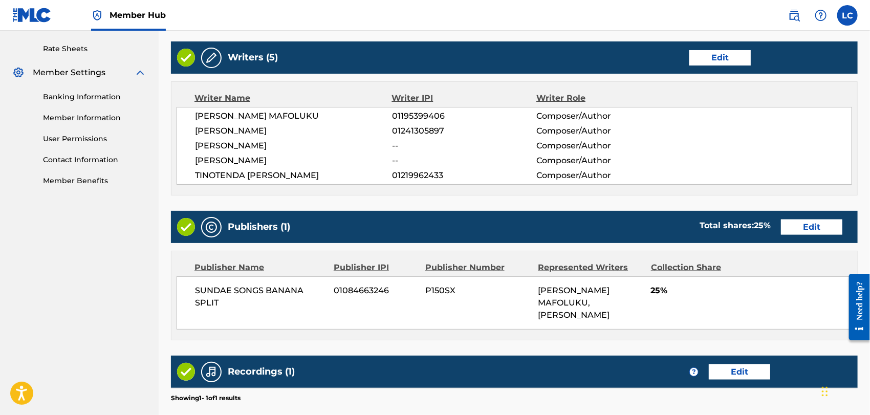
scroll to position [538, 0]
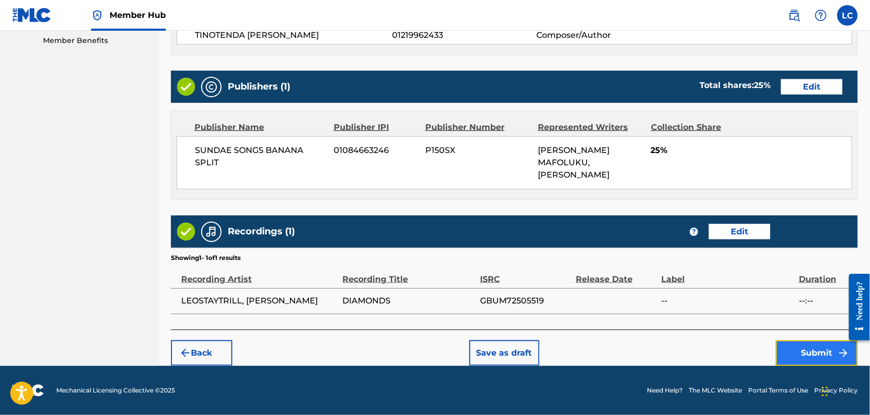
click at [786, 353] on button "Submit" at bounding box center [817, 353] width 82 height 26
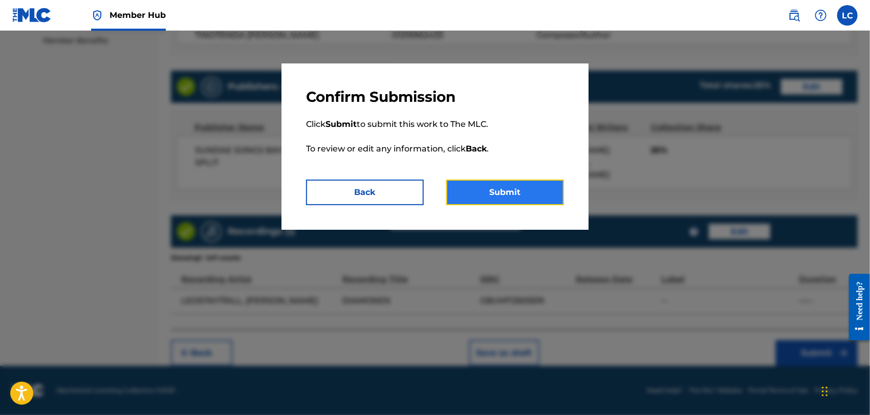
click at [514, 182] on button "Submit" at bounding box center [505, 193] width 118 height 26
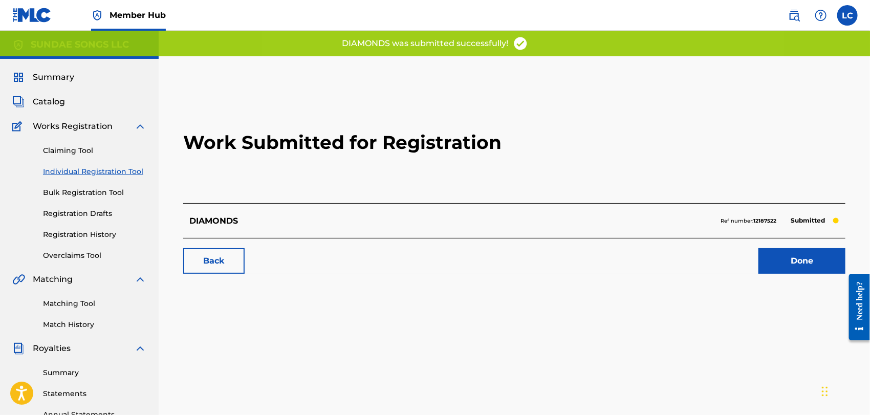
click at [758, 221] on strong "12187522" at bounding box center [764, 220] width 23 height 7
copy strong "12187522"
